Goal: Navigation & Orientation: Find specific page/section

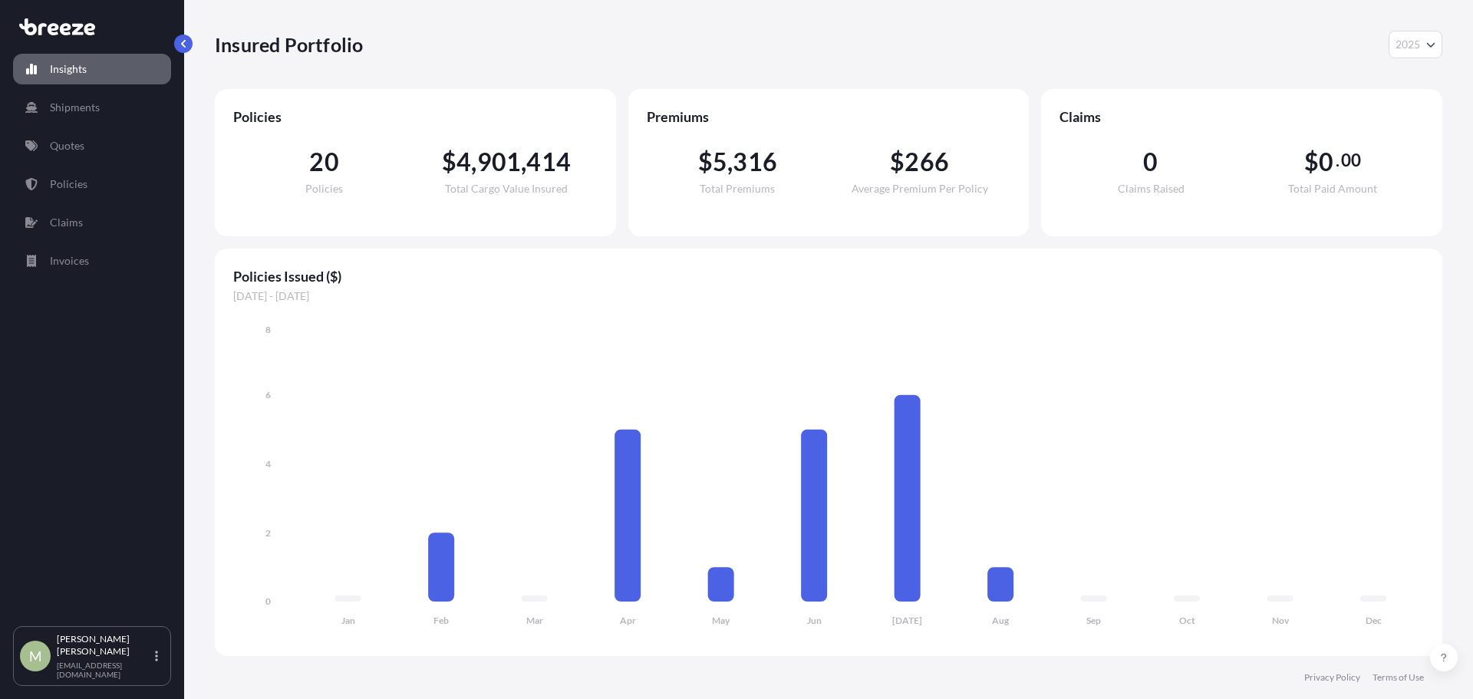
select select "2025"
click at [84, 186] on p "Policies" at bounding box center [69, 183] width 38 height 15
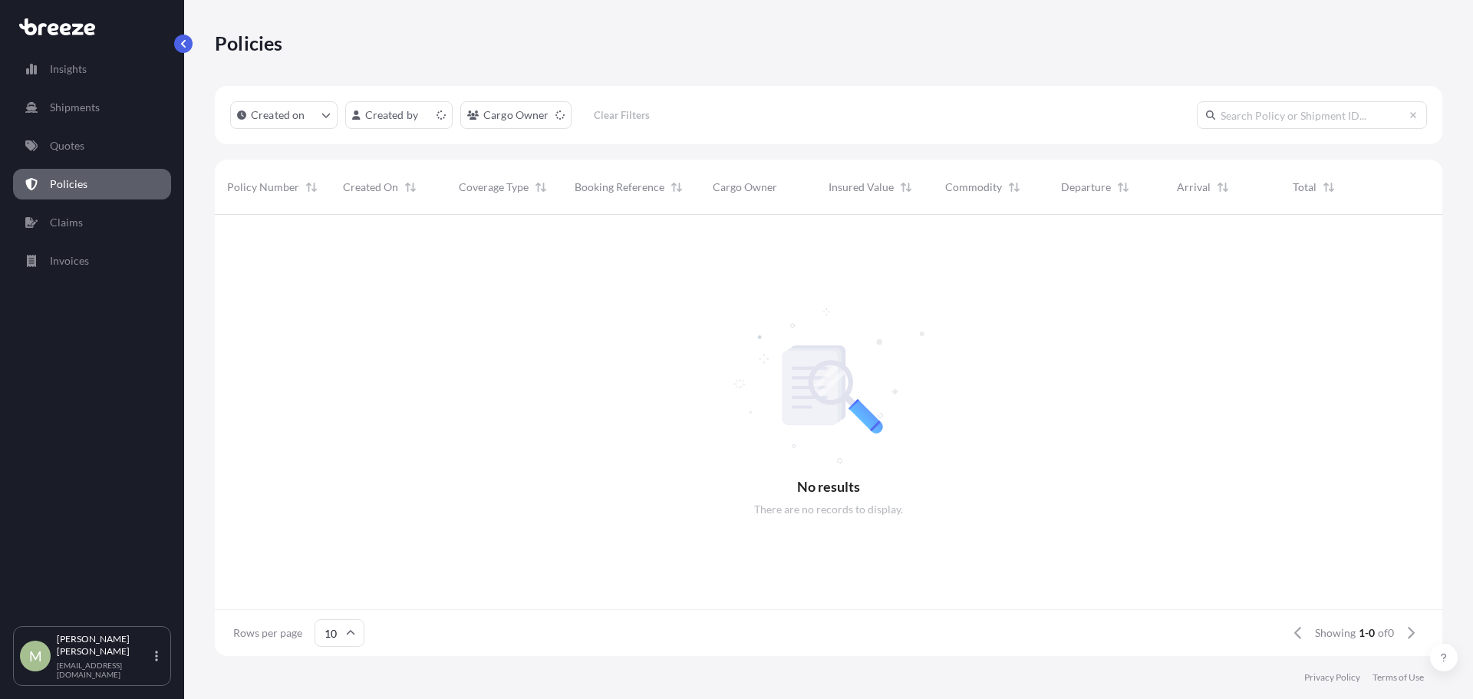
scroll to position [12, 12]
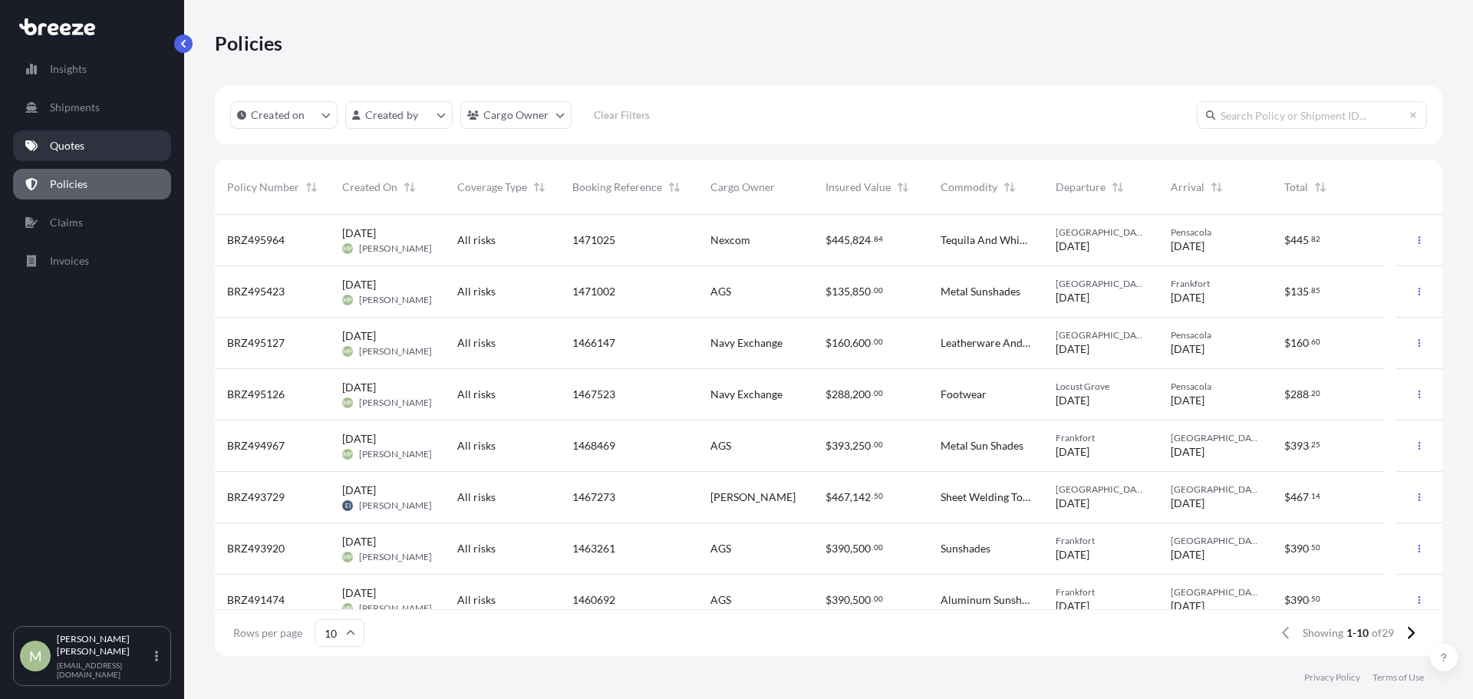
click at [68, 145] on p "Quotes" at bounding box center [67, 145] width 35 height 15
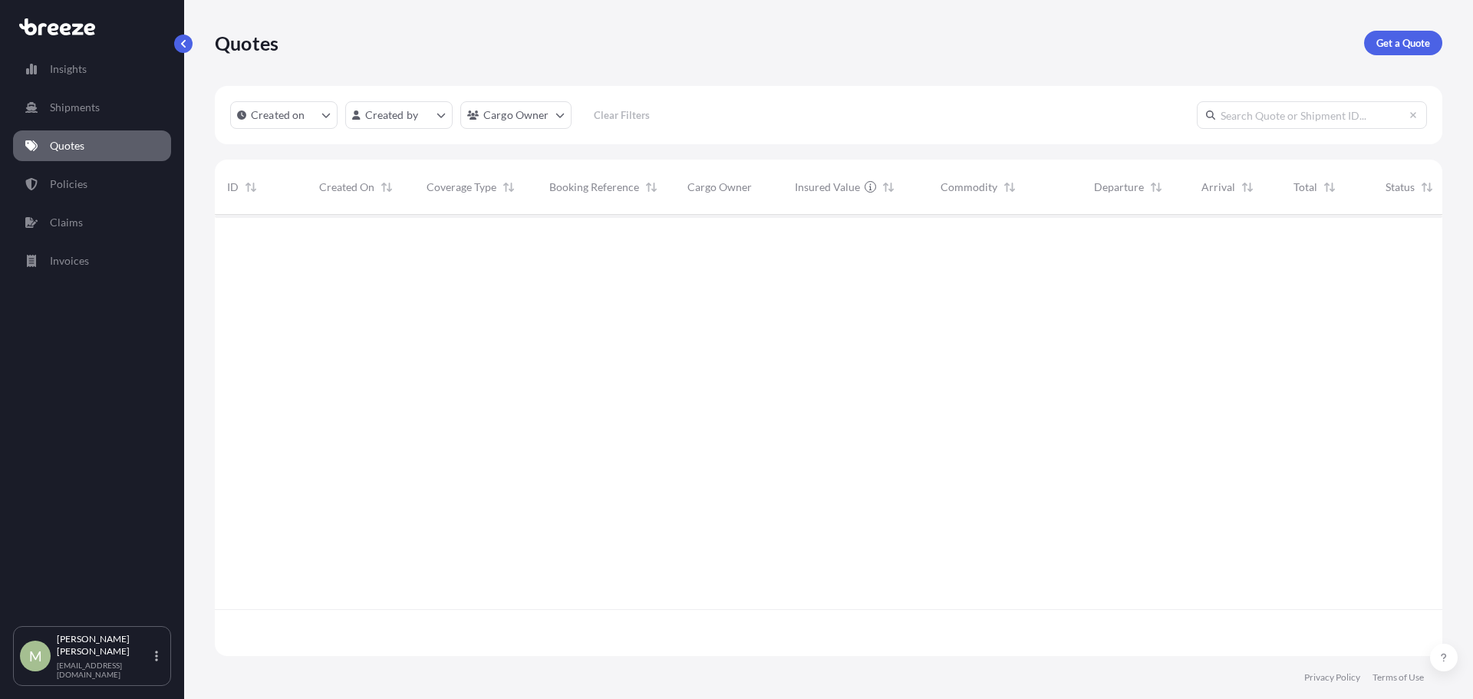
scroll to position [438, 1216]
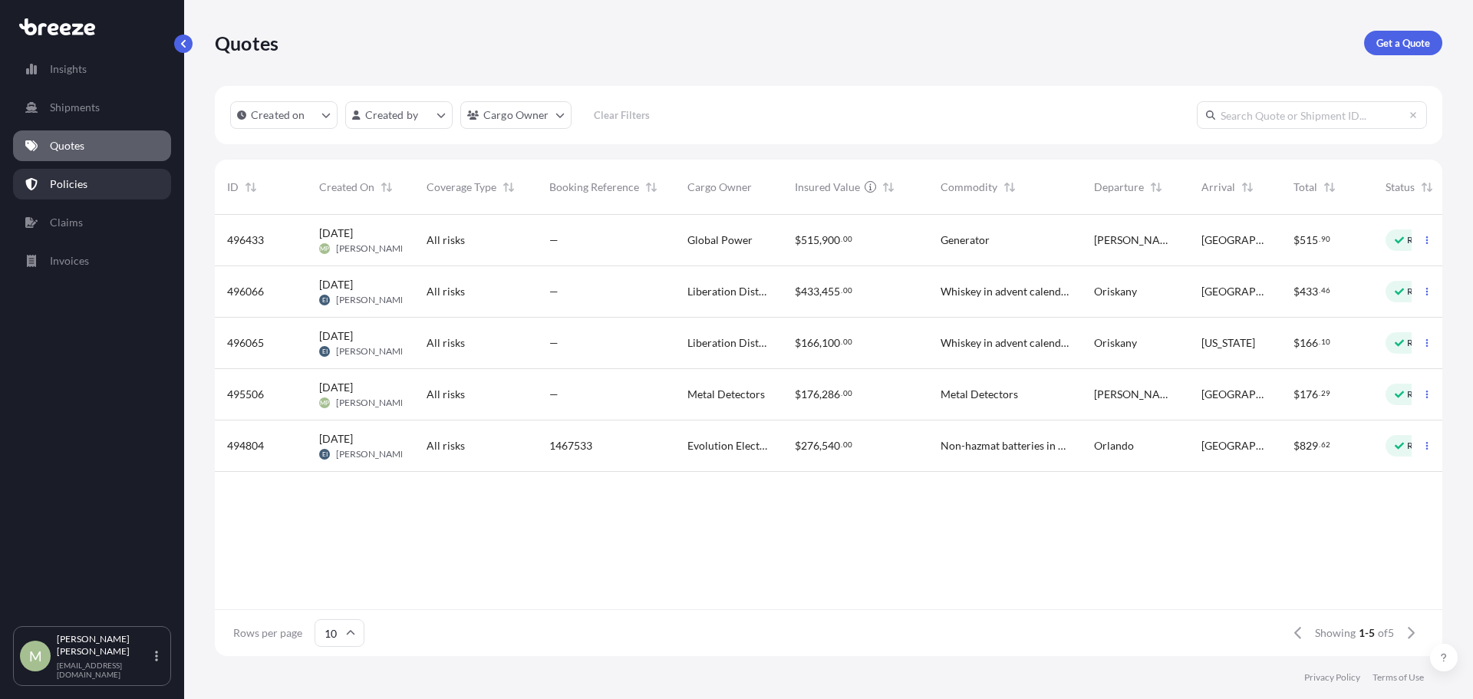
click at [73, 185] on p "Policies" at bounding box center [69, 183] width 38 height 15
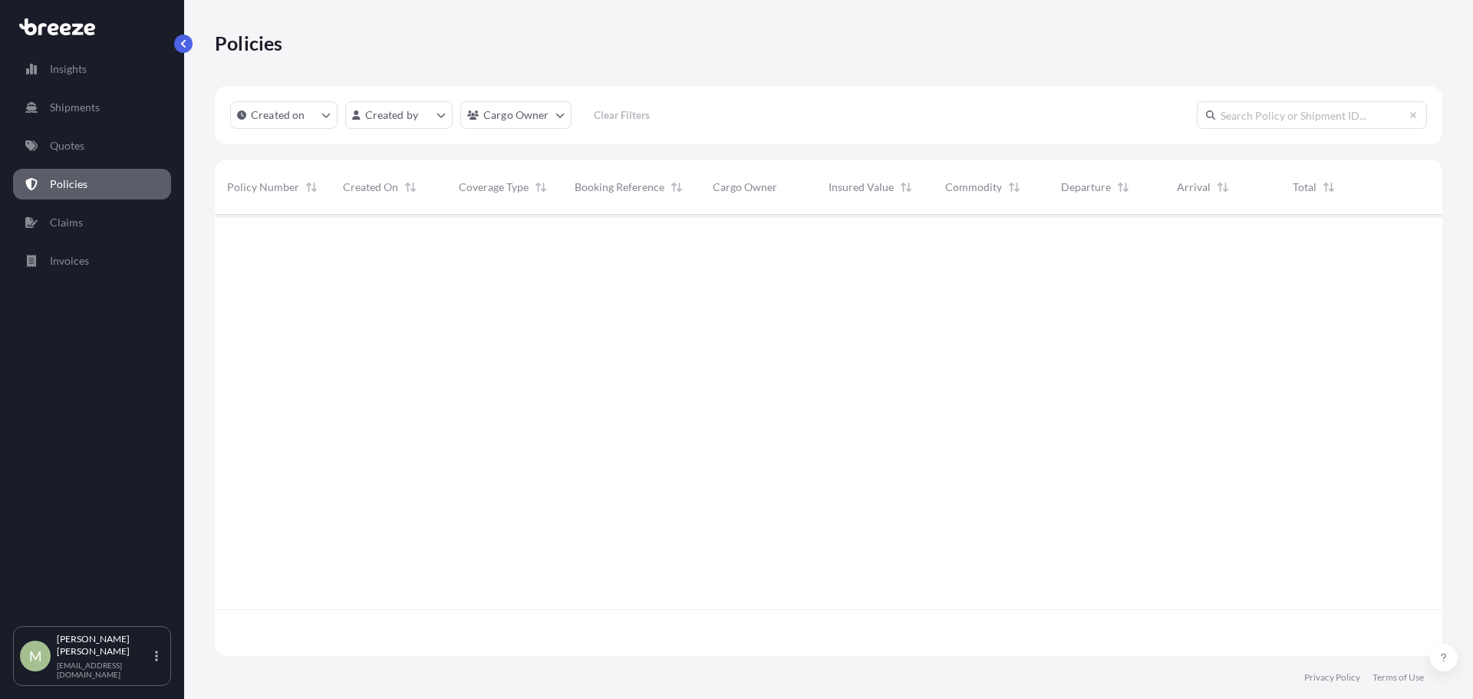
scroll to position [438, 1216]
